Goal: Complete application form

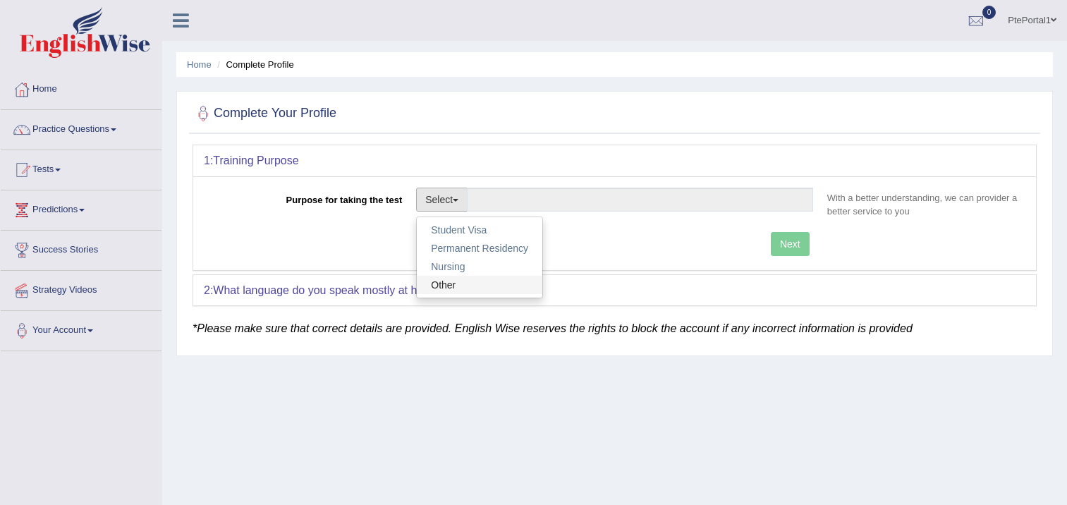
drag, startPoint x: 0, startPoint y: 0, endPoint x: 470, endPoint y: 274, distance: 544.5
click at [457, 280] on link "Other" at bounding box center [480, 285] width 126 height 18
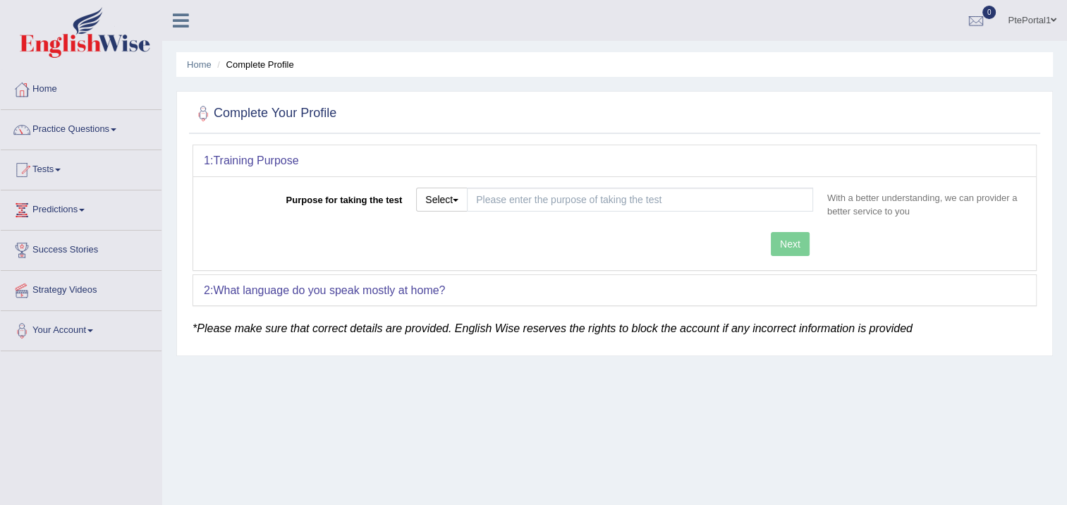
click at [773, 240] on div "Next" at bounding box center [512, 246] width 616 height 28
click at [438, 197] on button "Select" at bounding box center [441, 200] width 51 height 24
click at [467, 282] on link "Other" at bounding box center [480, 285] width 126 height 18
click at [460, 197] on button "Select" at bounding box center [441, 200] width 51 height 24
click at [477, 243] on link "Permanent Residency" at bounding box center [480, 248] width 126 height 18
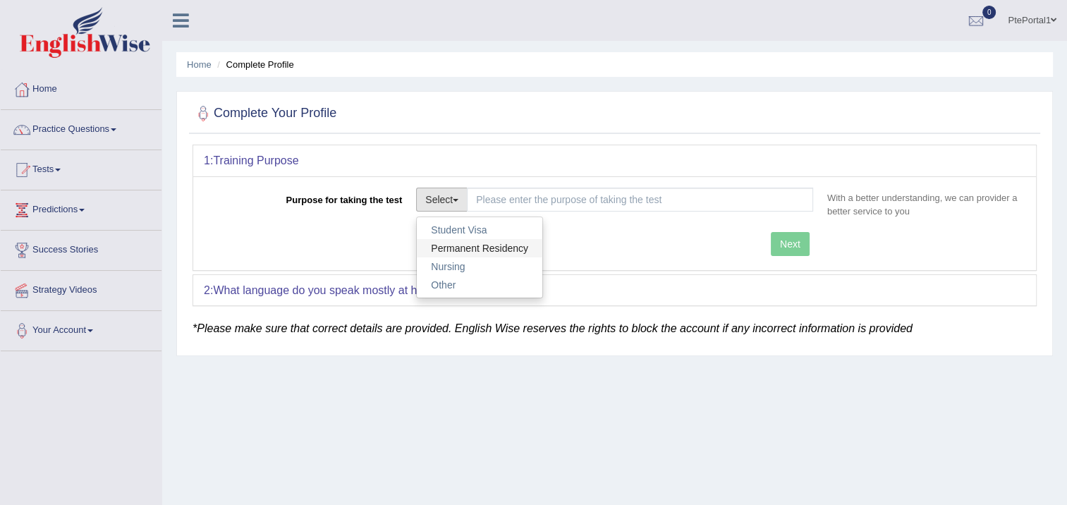
type input "Permanent Residency"
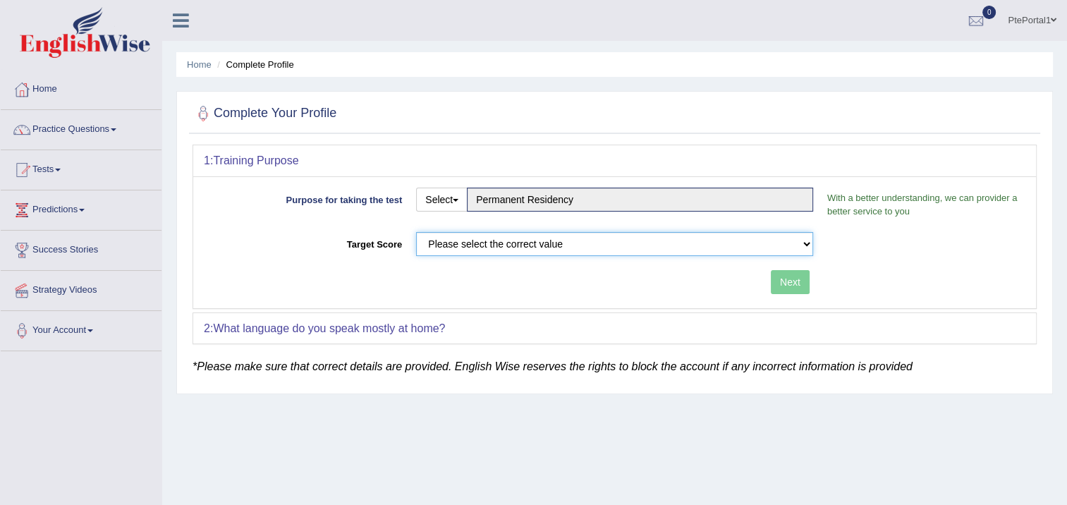
click at [697, 239] on select "Please select the correct value 50 (6 bands) 58 (6.5 bands) 65 (7 bands) 79 (8 …" at bounding box center [614, 244] width 397 height 24
select select "79"
click at [416, 232] on select "Please select the correct value 50 (6 bands) 58 (6.5 bands) 65 (7 bands) 79 (8 …" at bounding box center [614, 244] width 397 height 24
click at [797, 276] on button "Next" at bounding box center [790, 282] width 39 height 24
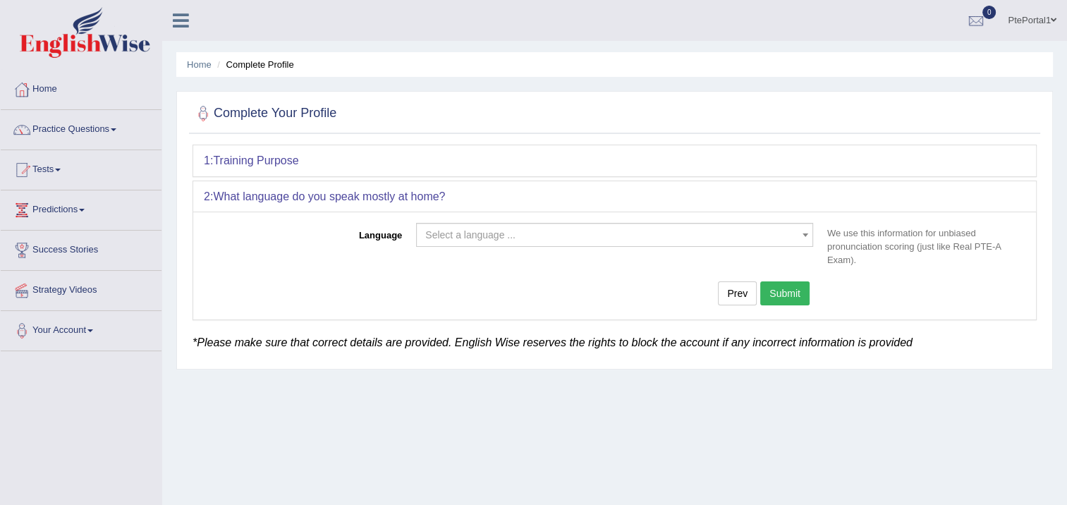
click at [575, 233] on span "Select a language ..." at bounding box center [610, 235] width 370 height 14
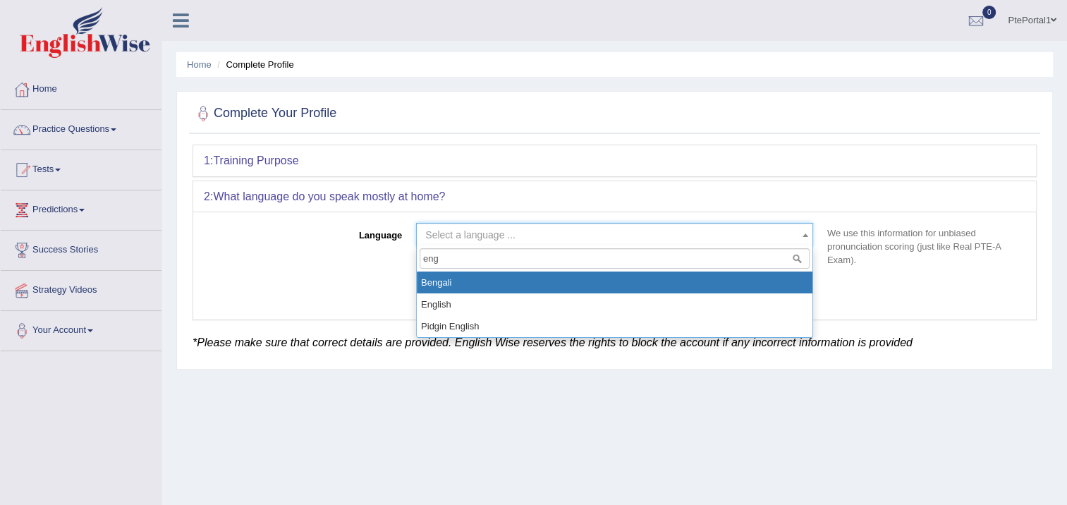
type input "eng"
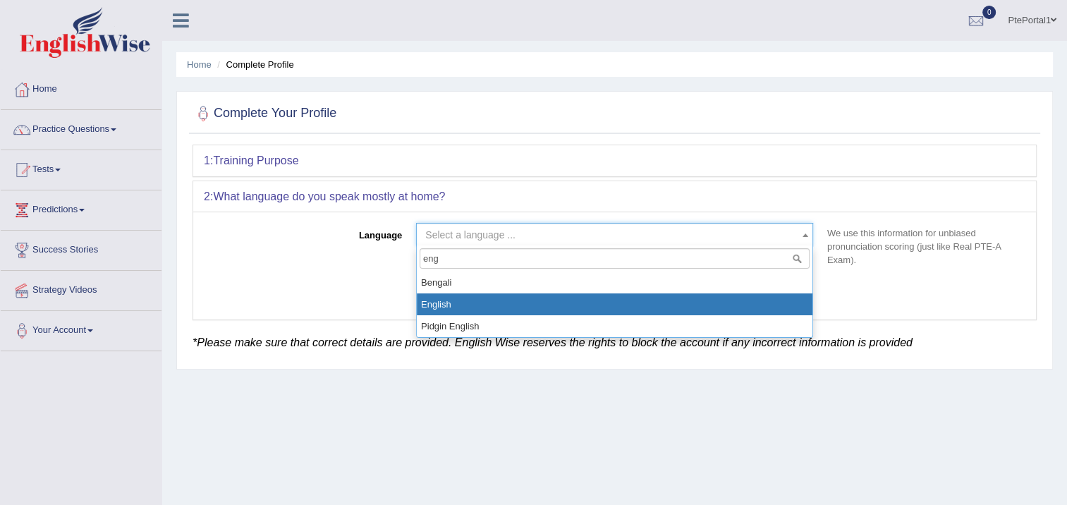
select select "English"
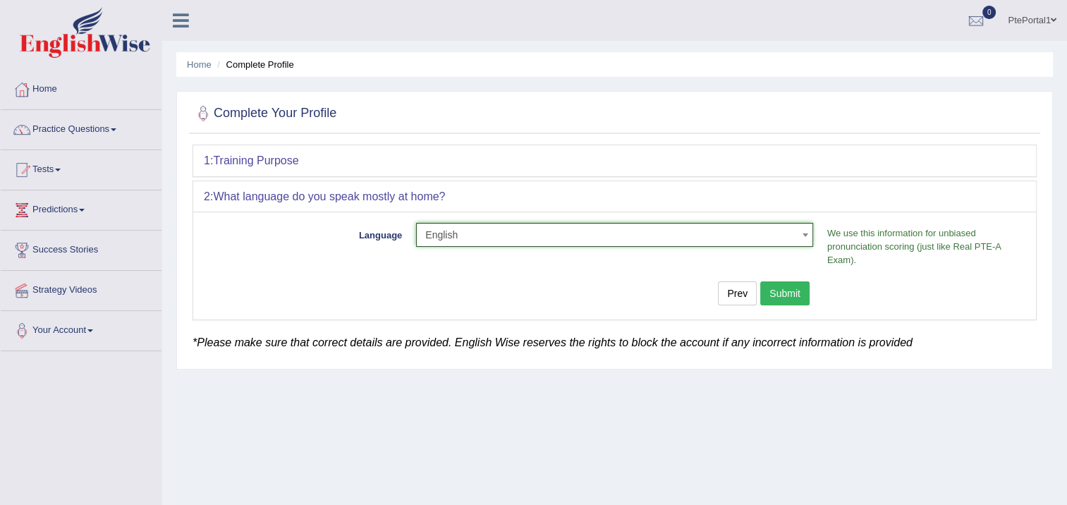
click at [787, 297] on button "Submit" at bounding box center [784, 293] width 49 height 24
